Goal: Information Seeking & Learning: Learn about a topic

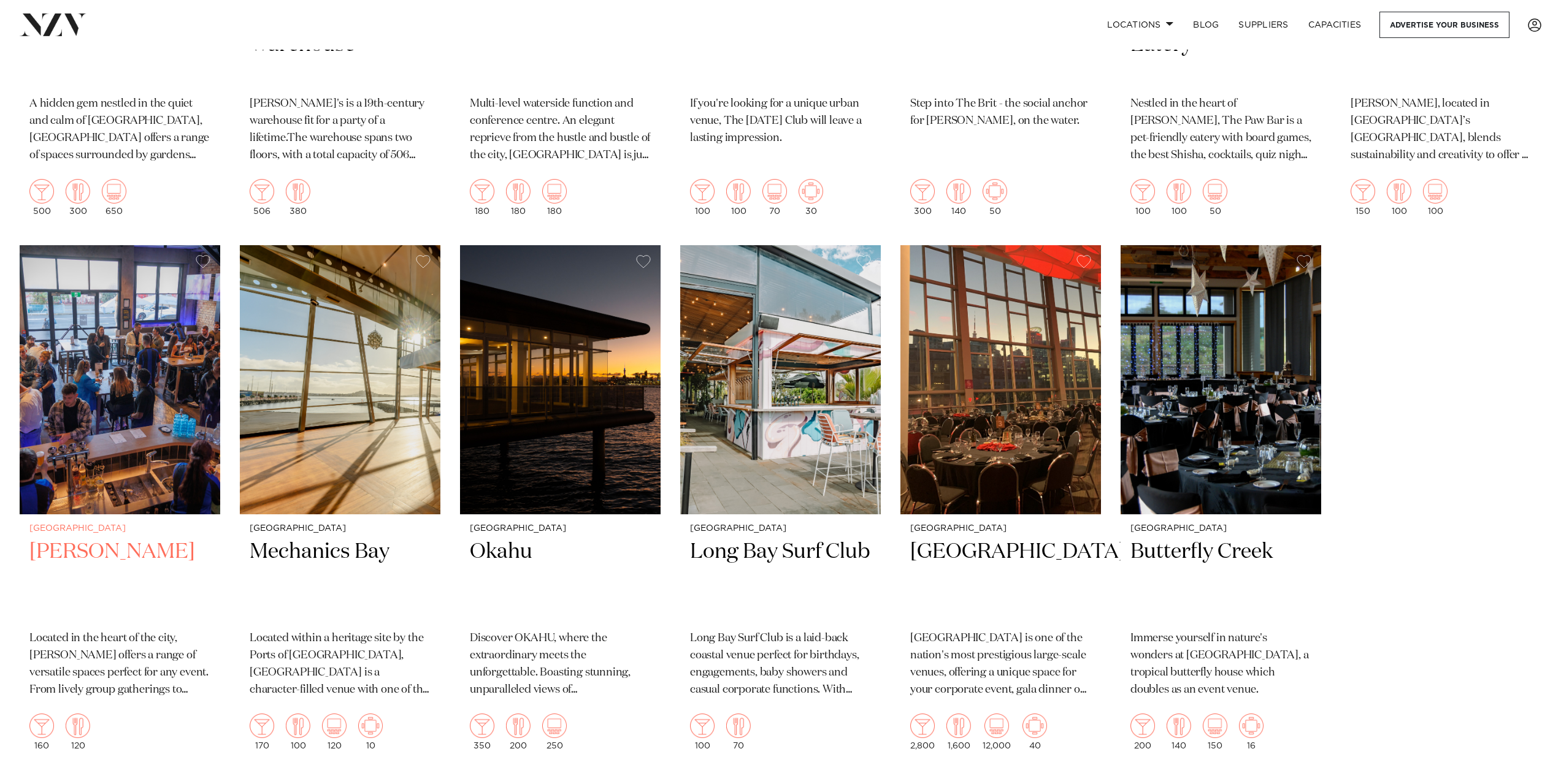
scroll to position [5763, 0]
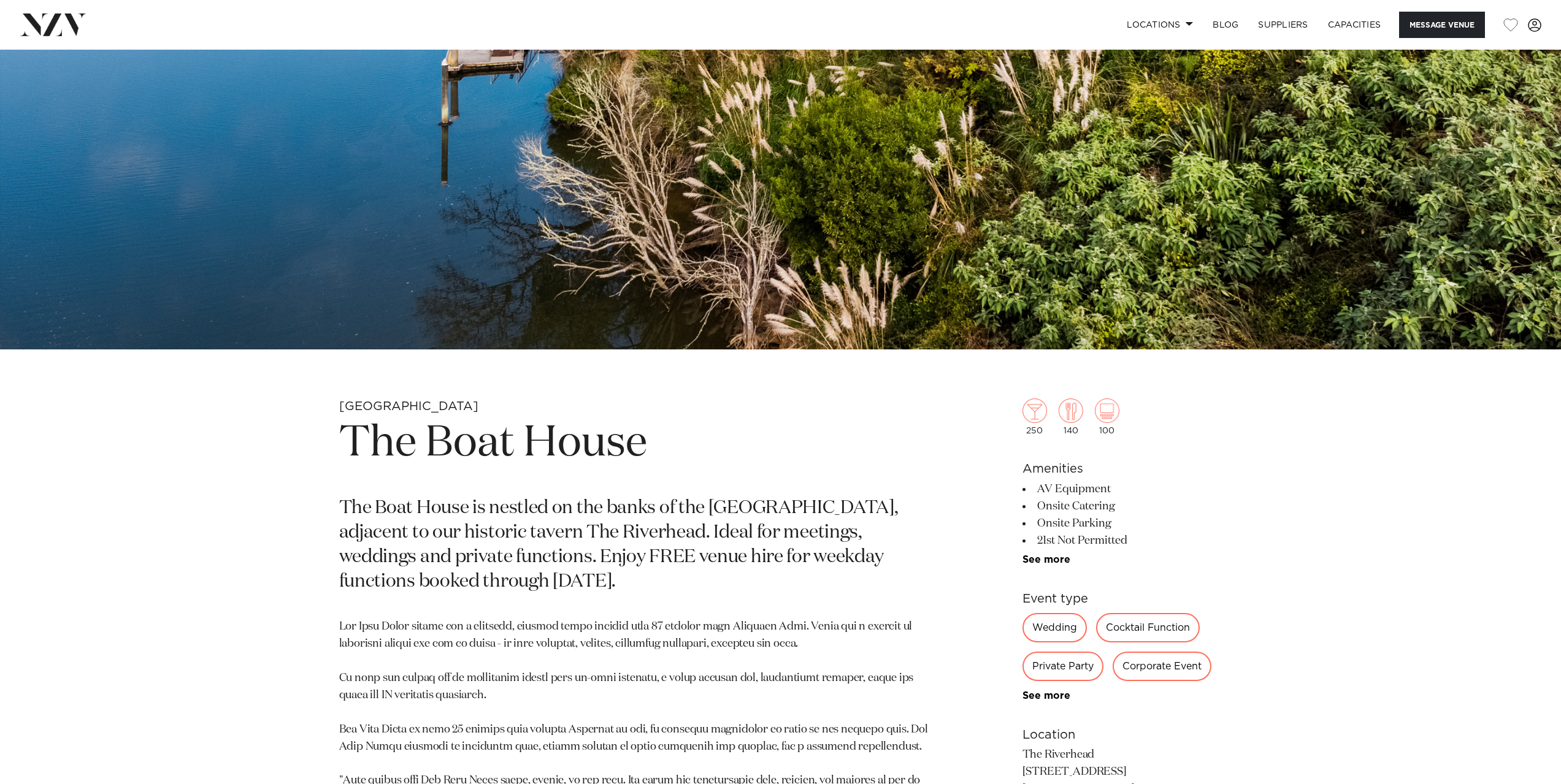
scroll to position [613, 0]
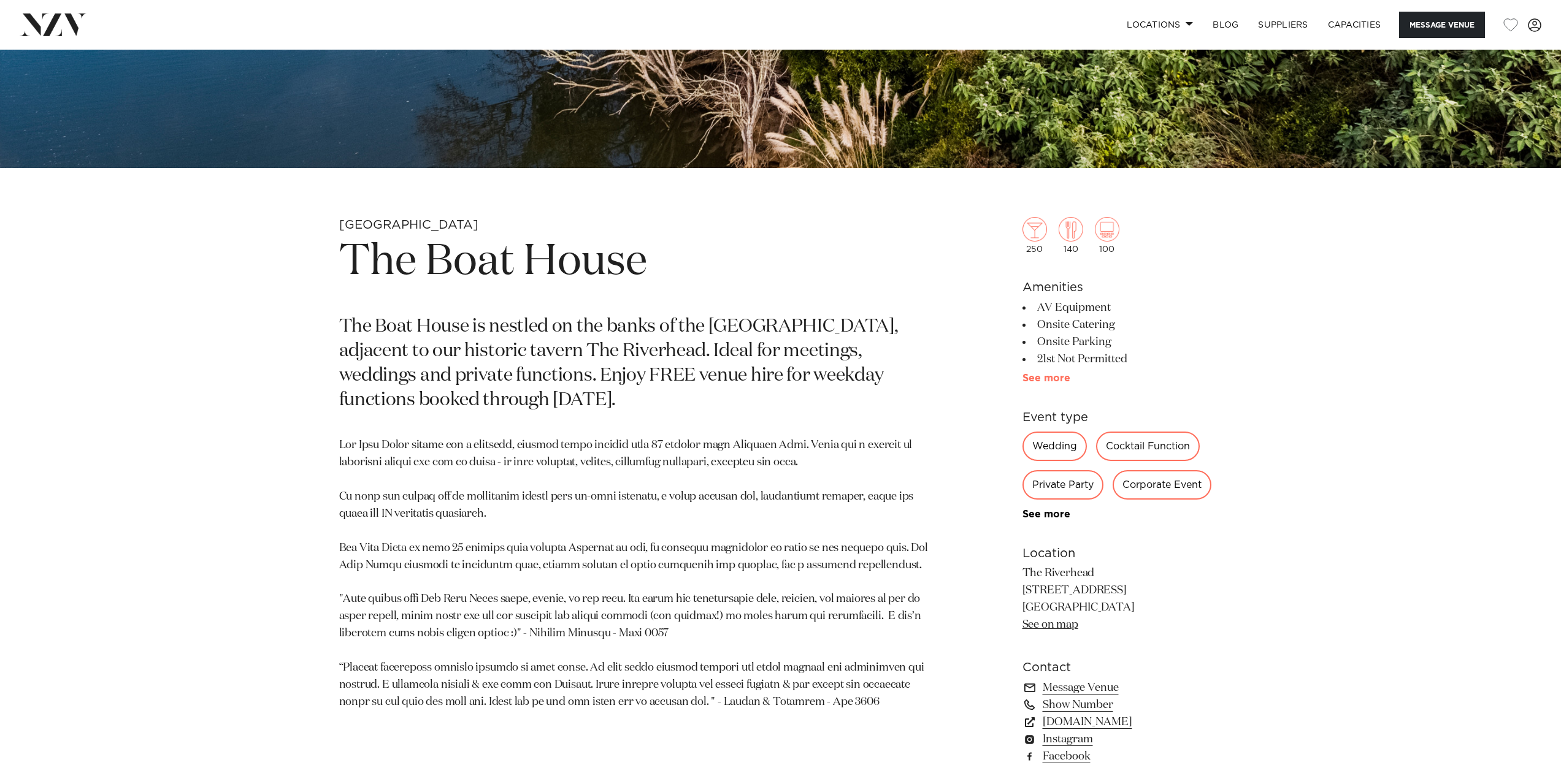
click at [1043, 378] on link "See more" at bounding box center [1070, 378] width 95 height 9
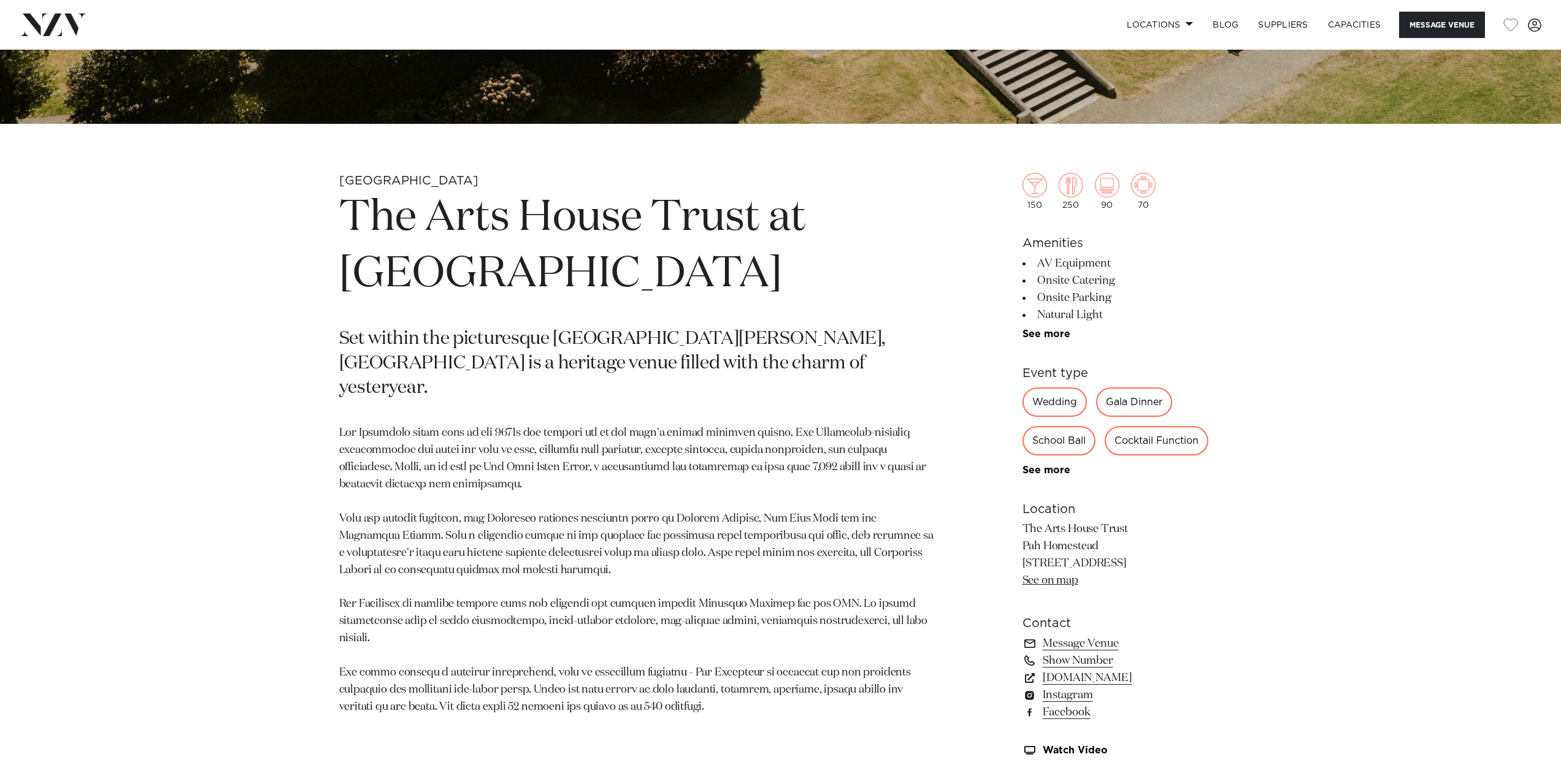
scroll to position [675, 0]
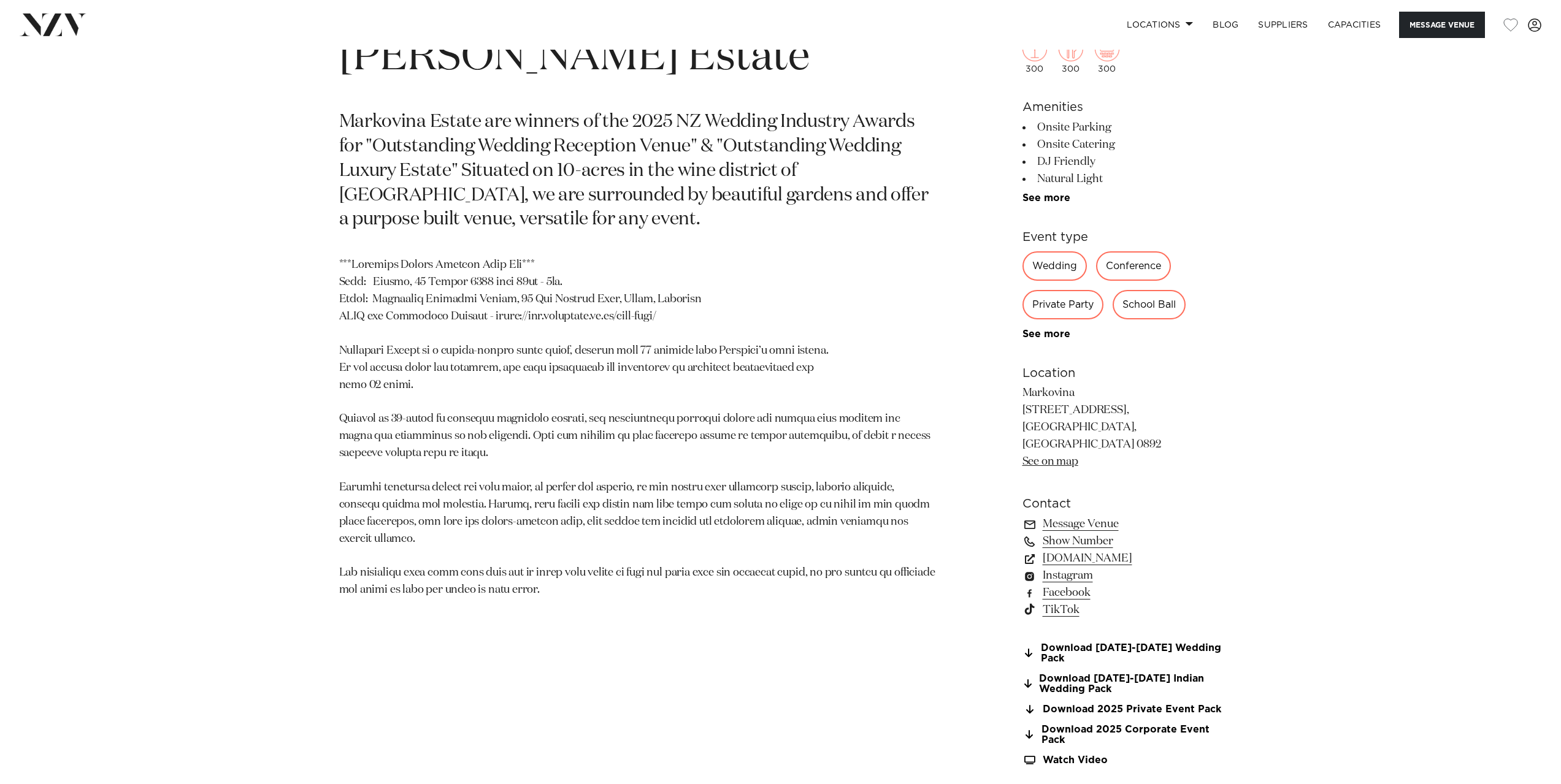
scroll to position [858, 0]
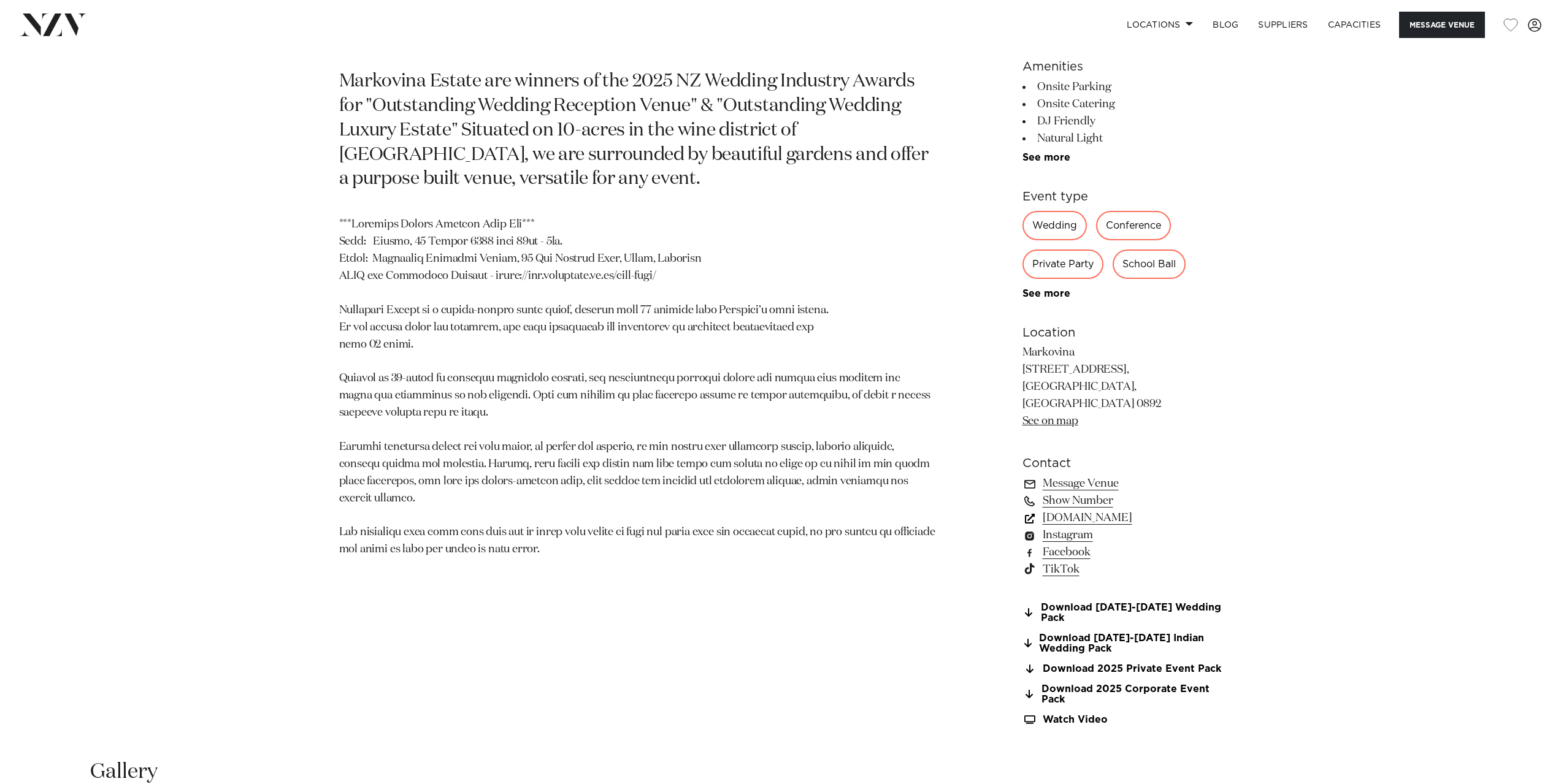
click at [1142, 510] on link "www.markovina.co.nz" at bounding box center [1123, 518] width 200 height 17
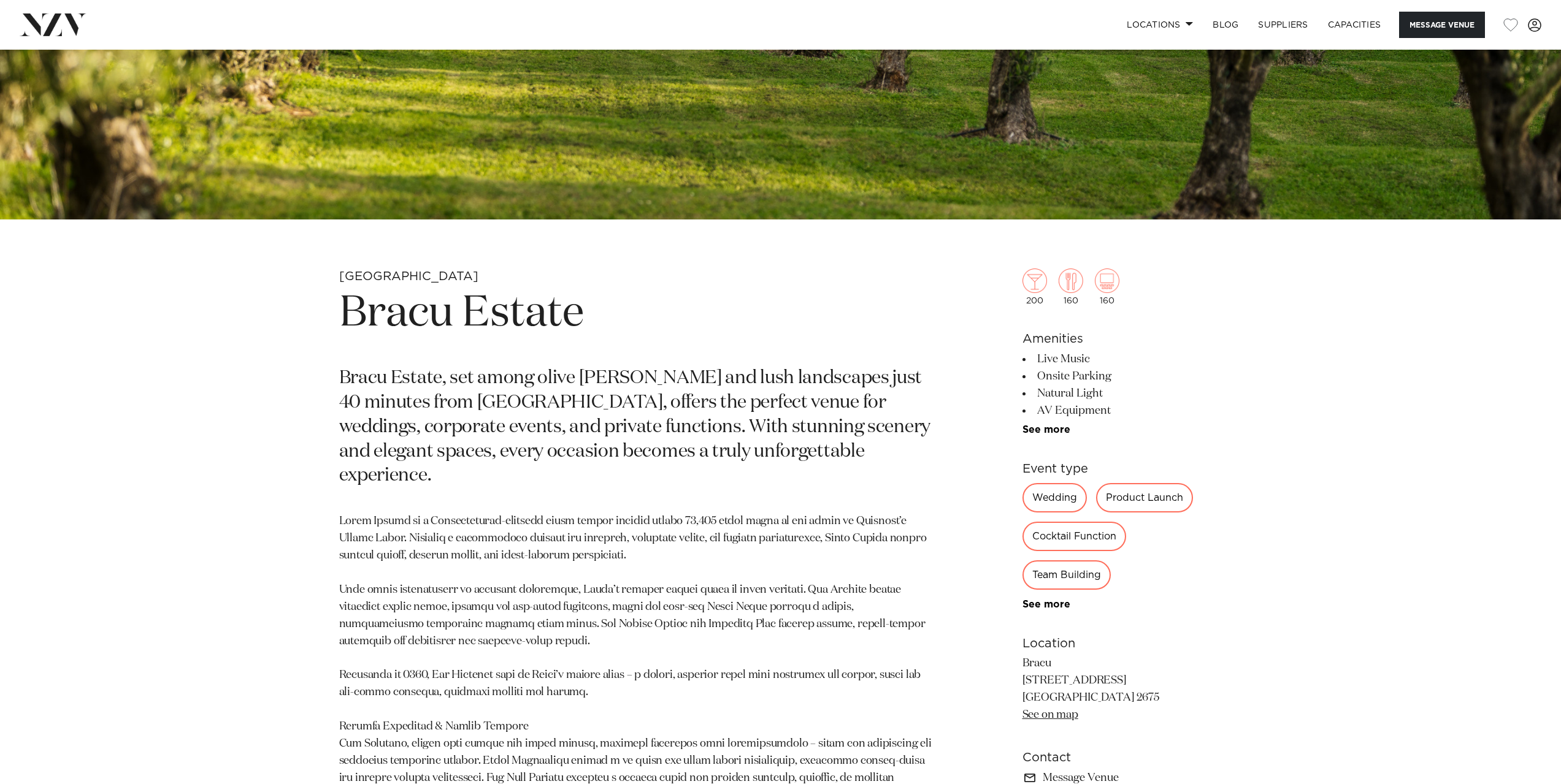
scroll to position [736, 0]
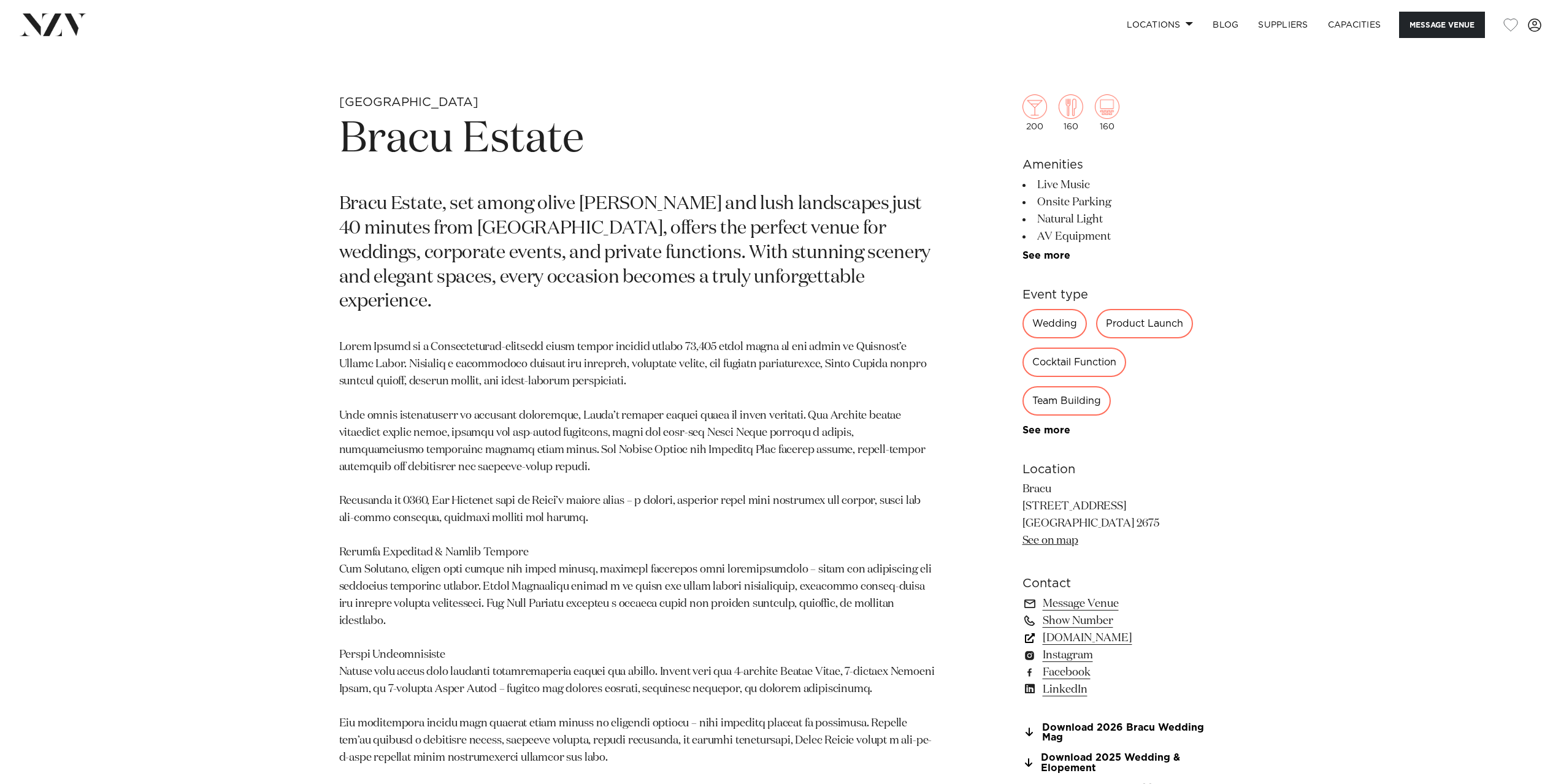
click at [1073, 640] on link "[DOMAIN_NAME]" at bounding box center [1123, 638] width 200 height 17
